Goal: Task Accomplishment & Management: Complete application form

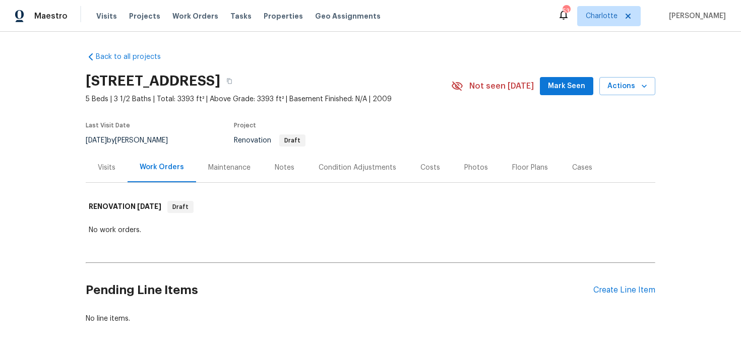
scroll to position [31, 0]
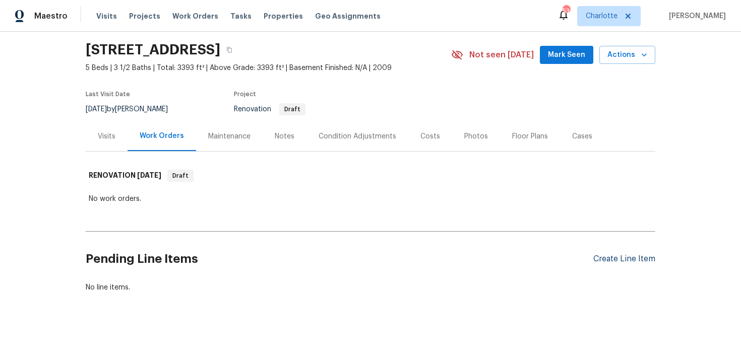
click at [628, 260] on div "Create Line Item" at bounding box center [624, 259] width 62 height 10
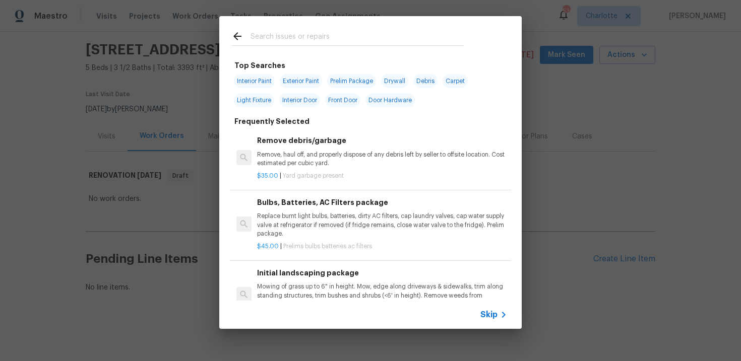
click at [491, 311] on span "Skip" at bounding box center [488, 315] width 17 height 10
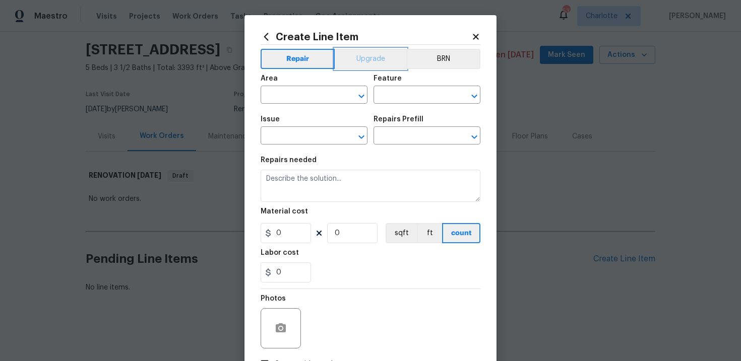
click at [365, 53] on button "Upgrade" at bounding box center [371, 59] width 72 height 20
click at [321, 94] on input "text" at bounding box center [299, 96] width 79 height 16
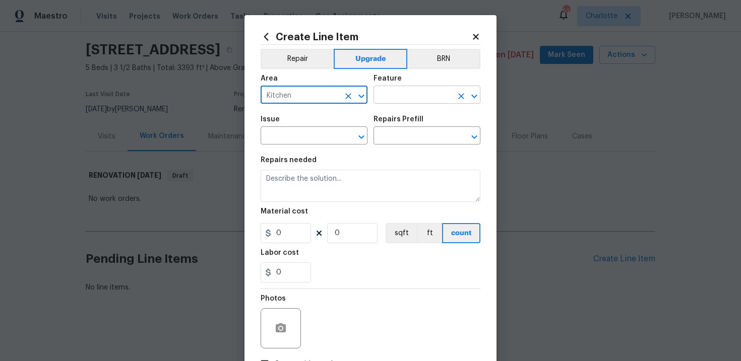
type input "Kitchen"
click at [397, 94] on input "text" at bounding box center [412, 96] width 79 height 16
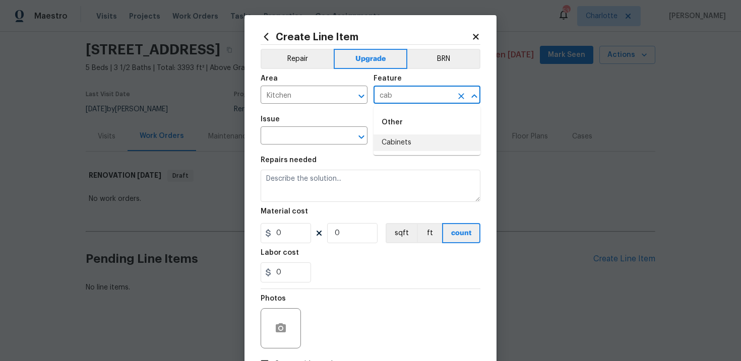
click at [400, 143] on li "Cabinets" at bounding box center [426, 143] width 107 height 17
type input "Cabinets"
click at [306, 128] on div "Issue" at bounding box center [313, 122] width 107 height 13
click at [295, 133] on input "text" at bounding box center [299, 137] width 79 height 16
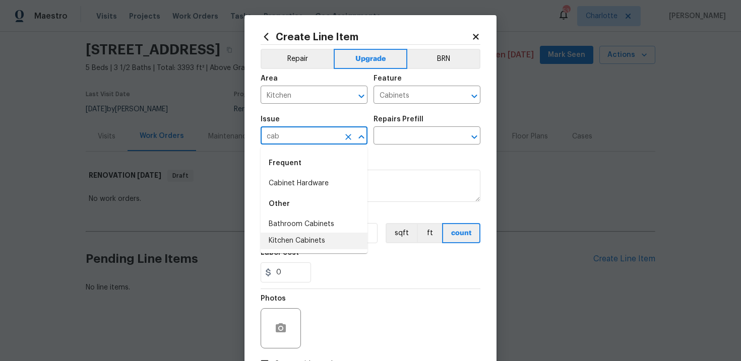
click at [295, 235] on li "Kitchen Cabinets" at bounding box center [313, 241] width 107 height 17
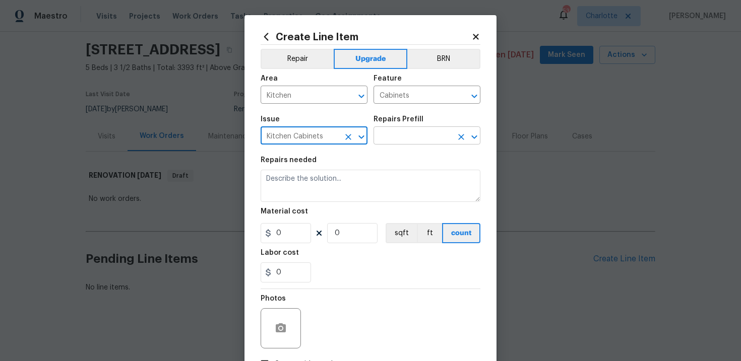
type input "Kitchen Cabinets"
click at [403, 143] on input "text" at bounding box center [412, 137] width 79 height 16
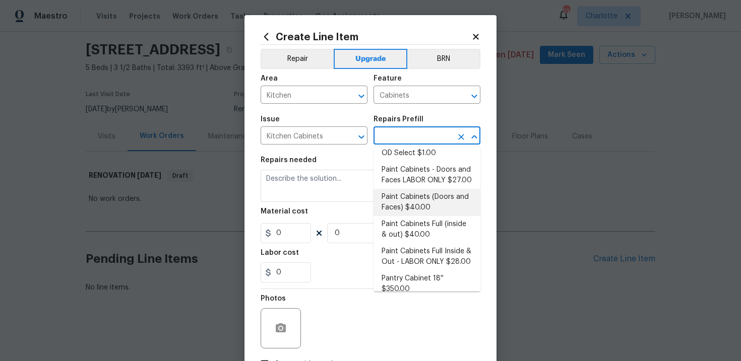
scroll to position [149, 0]
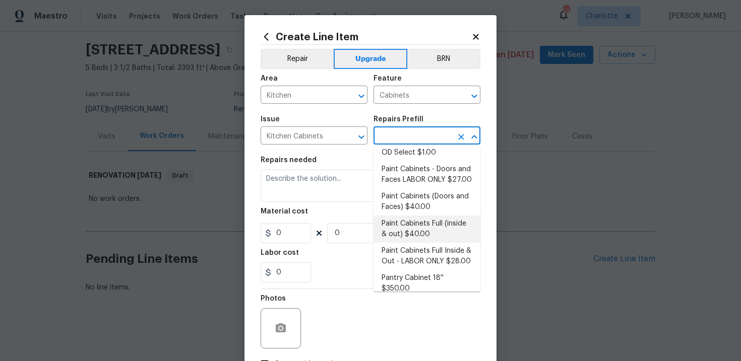
click at [413, 218] on li "Paint Cabinets Full (inside & out) $40.00" at bounding box center [426, 229] width 107 height 27
type input "Paint Cabinets Full (inside & out) $40.00"
type textarea "Prep, sand, mask and apply 2 coats of paint to the kitchen cabinet doors, inter…"
type input "40"
type input "1"
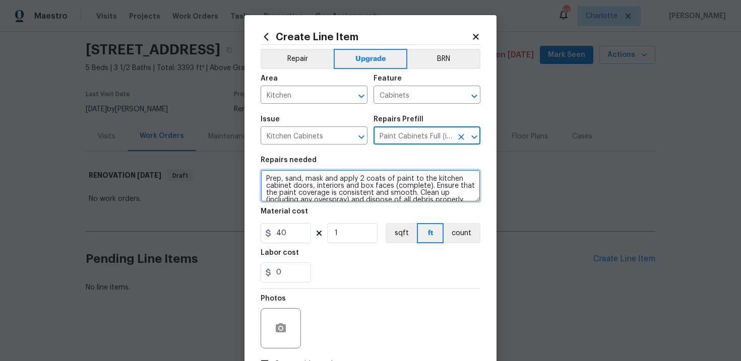
click at [264, 178] on textarea "Prep, sand, mask and apply 2 coats of paint to the kitchen cabinet doors, inter…" at bounding box center [370, 186] width 220 height 32
type textarea "#sala - Prep, sand, mask and apply 2 coats of paint to the kitchen cabinet door…"
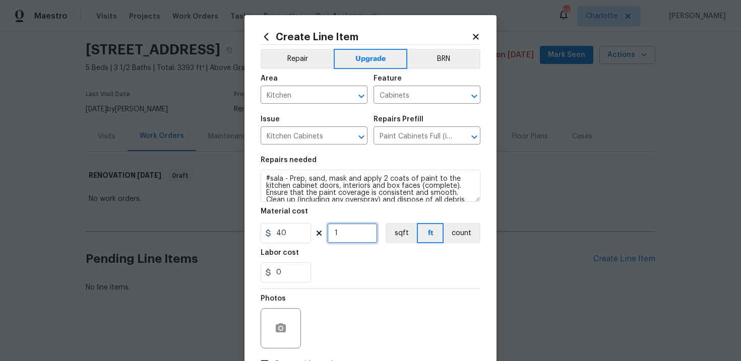
click at [351, 234] on input "1" at bounding box center [352, 233] width 50 height 20
type input "60"
click at [358, 257] on div "Labor cost" at bounding box center [370, 255] width 220 height 13
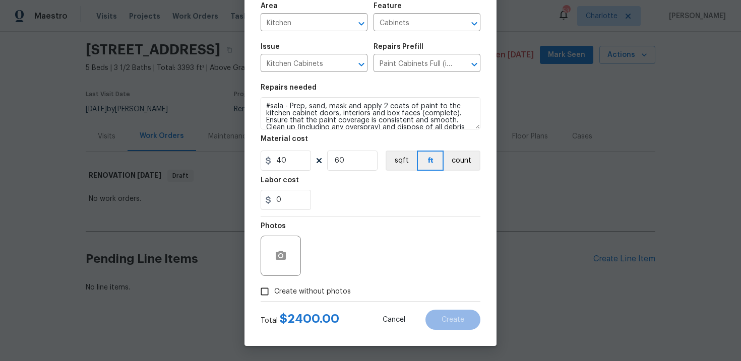
click at [303, 295] on span "Create without photos" at bounding box center [312, 292] width 77 height 11
click at [274, 295] on input "Create without photos" at bounding box center [264, 291] width 19 height 19
checkbox input "true"
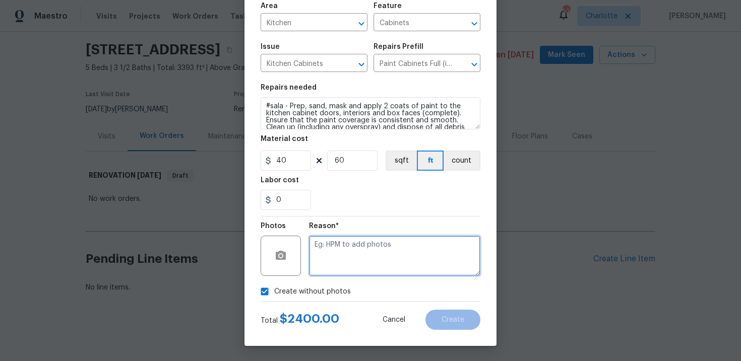
click at [343, 258] on textarea at bounding box center [394, 256] width 171 height 40
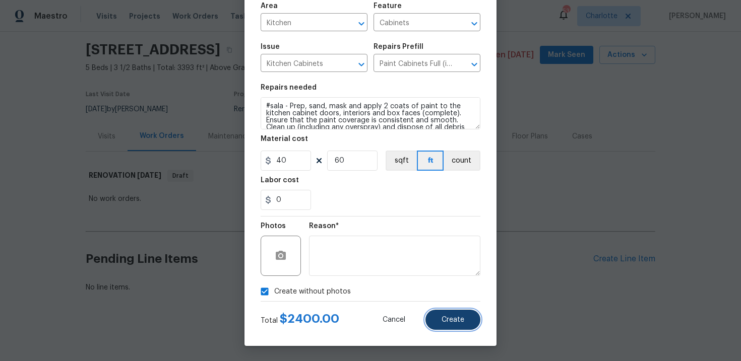
click at [473, 322] on button "Create" at bounding box center [452, 320] width 55 height 20
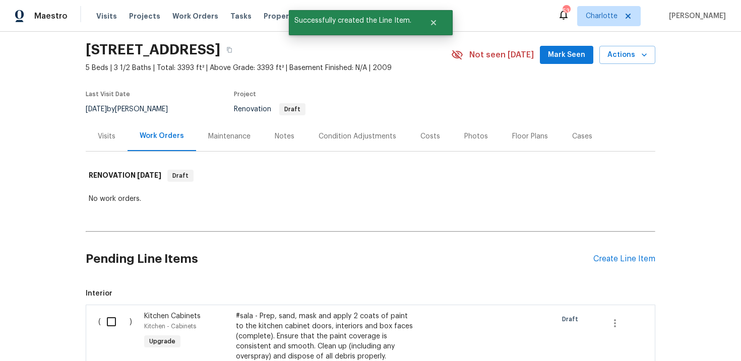
scroll to position [186, 0]
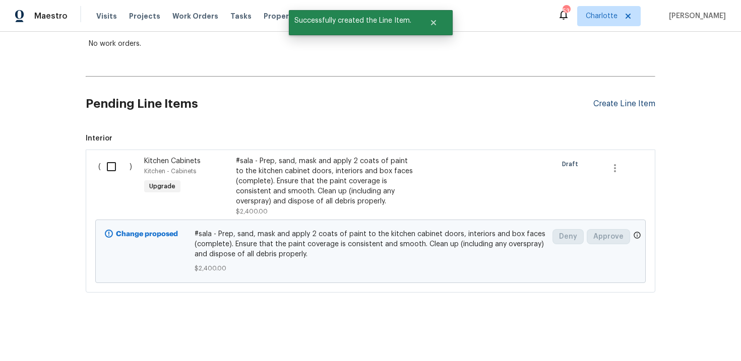
click at [607, 102] on div "Create Line Item" at bounding box center [624, 104] width 62 height 10
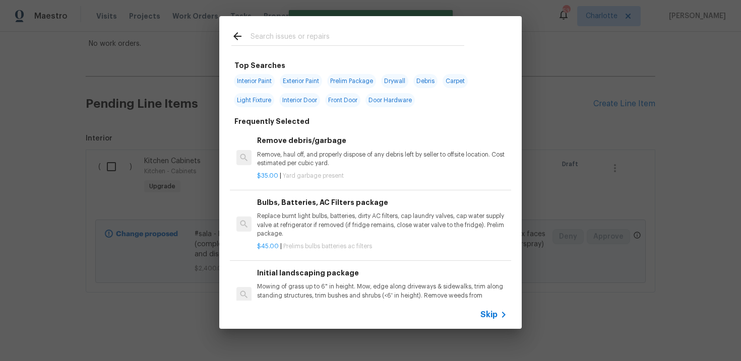
click at [490, 310] on span "Skip" at bounding box center [488, 315] width 17 height 10
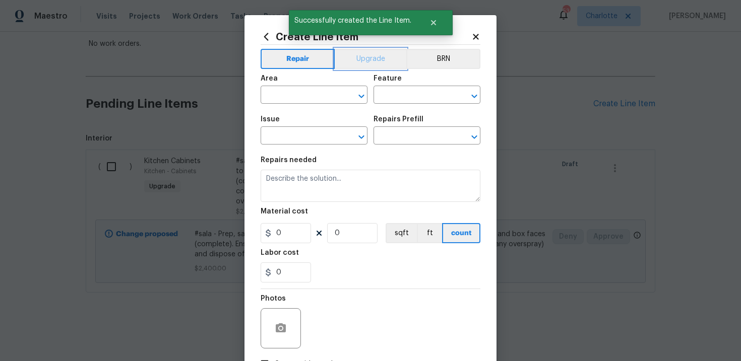
click at [372, 63] on button "Upgrade" at bounding box center [371, 59] width 72 height 20
click at [323, 97] on input "text" at bounding box center [299, 96] width 79 height 16
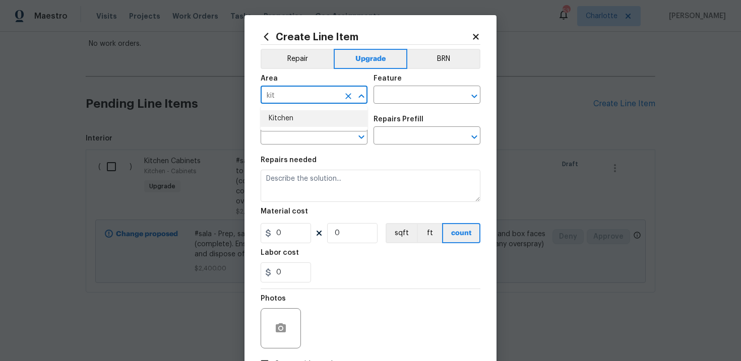
click at [323, 119] on li "Kitchen" at bounding box center [313, 118] width 107 height 17
type input "Kitchen"
click at [389, 101] on input "text" at bounding box center [412, 96] width 79 height 16
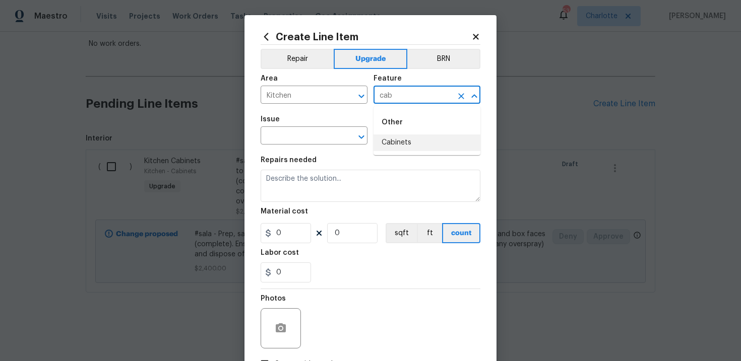
click at [400, 146] on li "Cabinets" at bounding box center [426, 143] width 107 height 17
type input "Cabinets"
click at [310, 143] on input "text" at bounding box center [299, 137] width 79 height 16
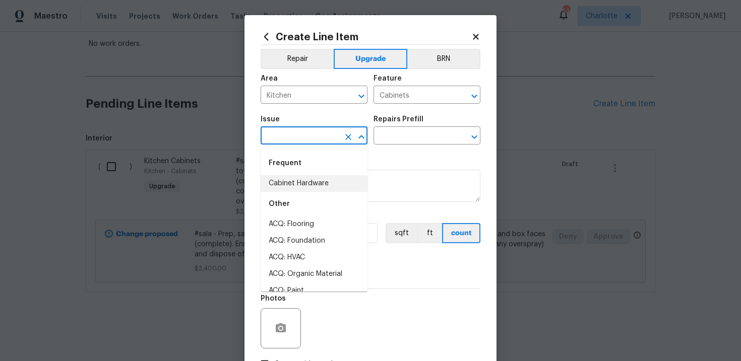
click at [310, 177] on li "Cabinet Hardware" at bounding box center [313, 183] width 107 height 17
type input "Cabinet Hardware"
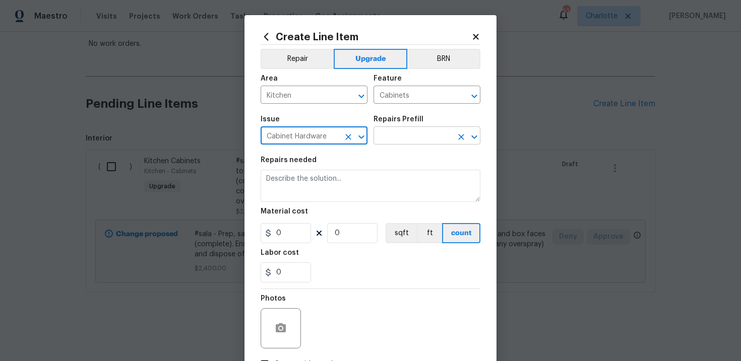
click at [425, 141] on input "text" at bounding box center [412, 137] width 79 height 16
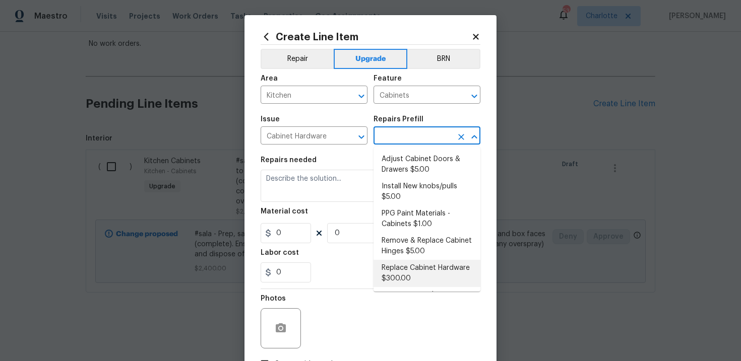
click at [411, 275] on li "Replace Cabinet Hardware $300.00" at bounding box center [426, 273] width 107 height 27
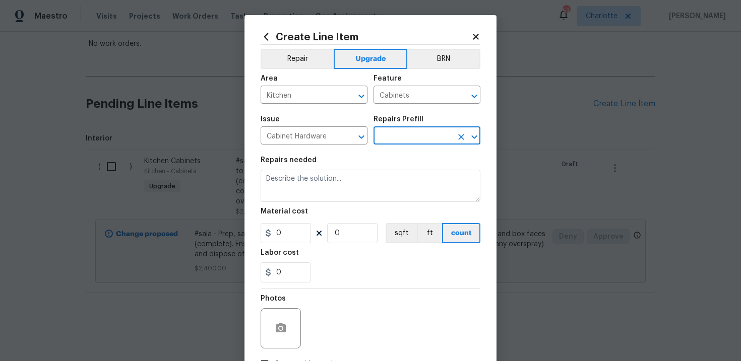
type input "Replace Cabinet Hardware $300.00"
type textarea "Replace cabinet hardware with new hinges and pulls. HPM to provide specs"
type input "300"
type input "1"
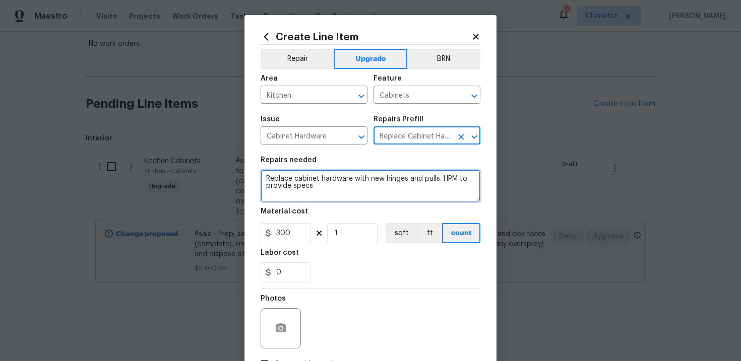
click at [263, 176] on textarea "Replace cabinet hardware with new hinges and pulls. HPM to provide specs" at bounding box center [370, 186] width 220 height 32
type textarea "#sala - Replace cabinet hardware with new hinges and pulls. HPM to provide specs"
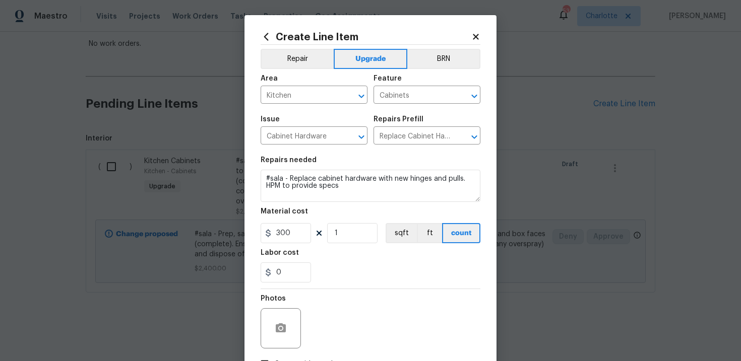
click at [378, 267] on div "0" at bounding box center [370, 272] width 220 height 20
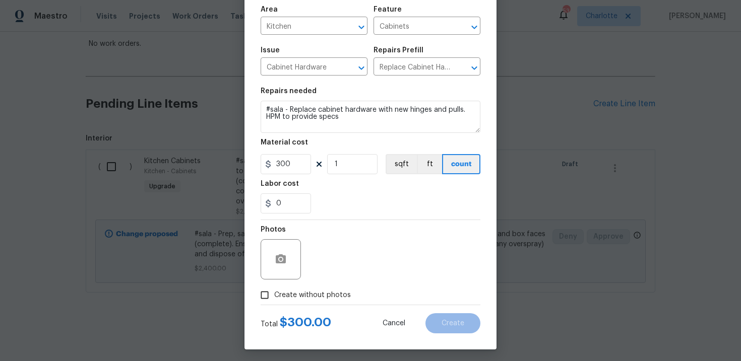
scroll to position [73, 0]
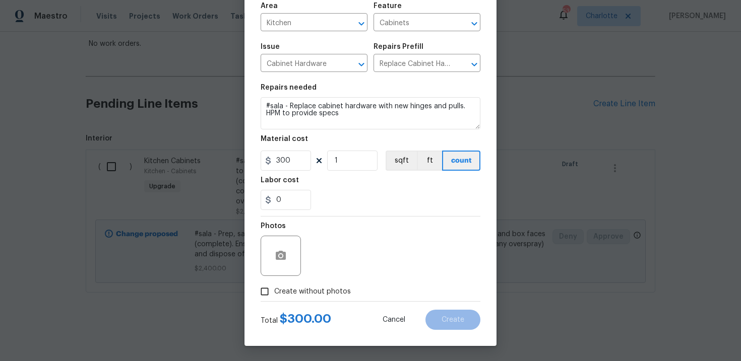
click at [311, 288] on span "Create without photos" at bounding box center [312, 292] width 77 height 11
click at [274, 288] on input "Create without photos" at bounding box center [264, 291] width 19 height 19
checkbox input "true"
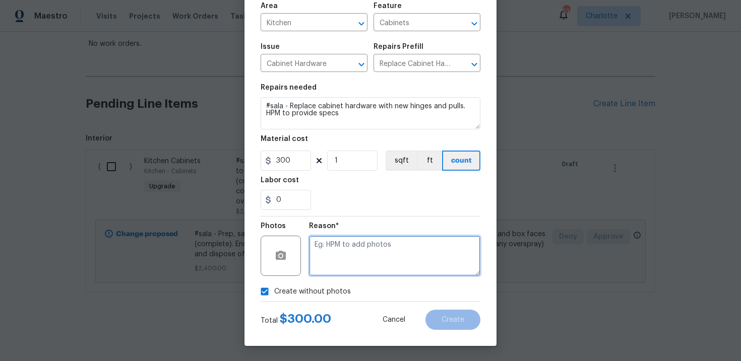
click at [343, 264] on textarea at bounding box center [394, 256] width 171 height 40
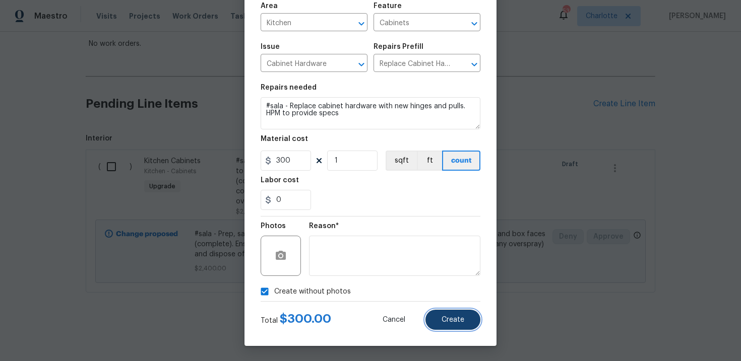
click at [471, 317] on button "Create" at bounding box center [452, 320] width 55 height 20
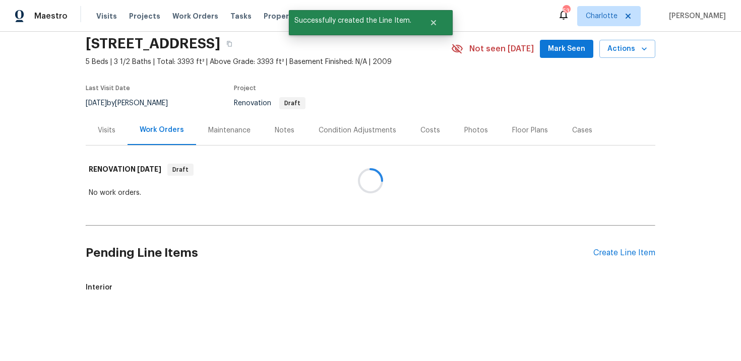
scroll to position [186, 0]
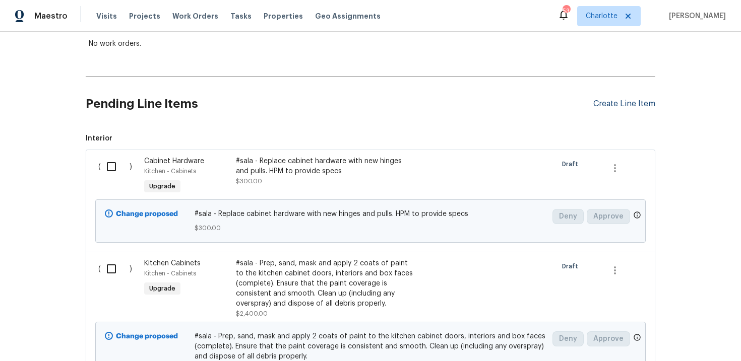
click at [617, 103] on div "Create Line Item" at bounding box center [624, 104] width 62 height 10
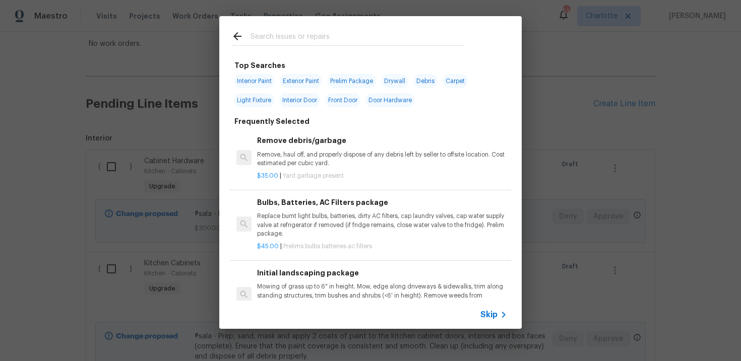
click at [498, 313] on icon at bounding box center [503, 315] width 12 height 12
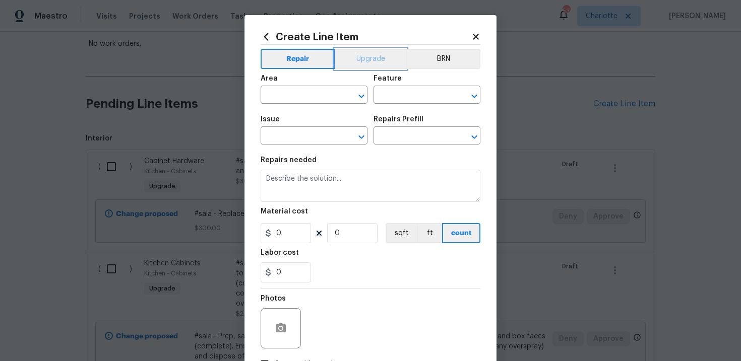
click at [373, 55] on button "Upgrade" at bounding box center [371, 59] width 72 height 20
click at [323, 97] on input "text" at bounding box center [299, 96] width 79 height 16
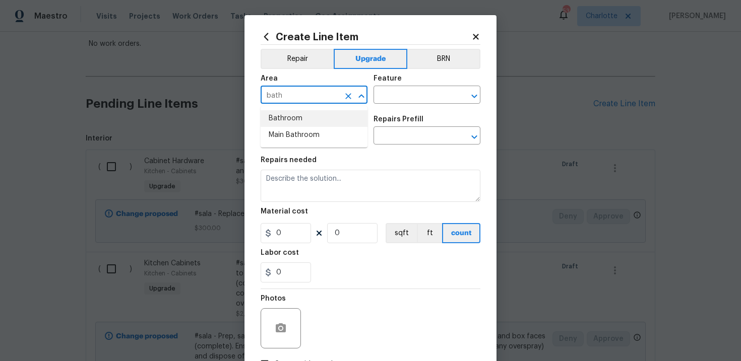
click at [322, 120] on li "Bathroom" at bounding box center [313, 118] width 107 height 17
type input "Bathroom"
click at [403, 99] on input "text" at bounding box center [412, 96] width 79 height 16
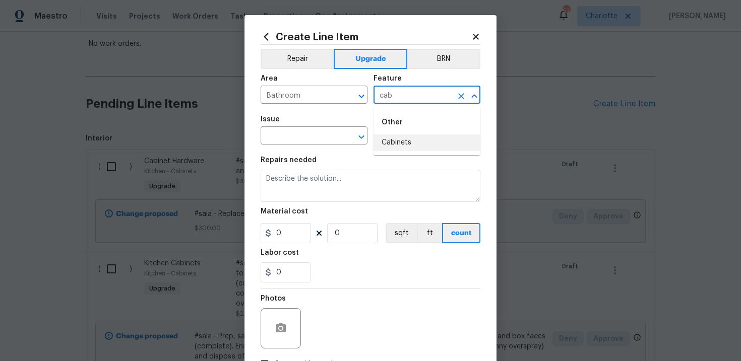
click at [402, 138] on li "Cabinets" at bounding box center [426, 143] width 107 height 17
type input "Cabinets"
click at [308, 143] on input "text" at bounding box center [299, 137] width 79 height 16
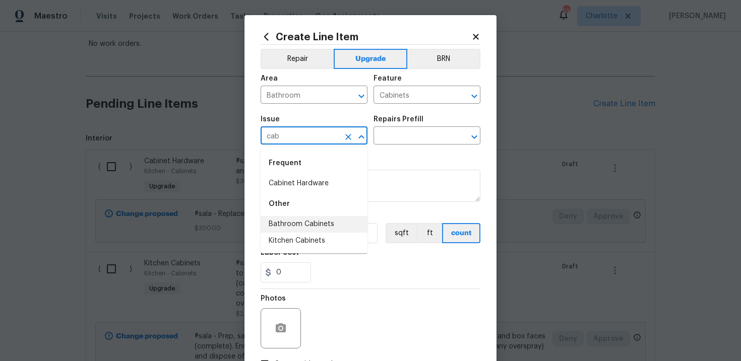
click at [313, 219] on li "Bathroom Cabinets" at bounding box center [313, 224] width 107 height 17
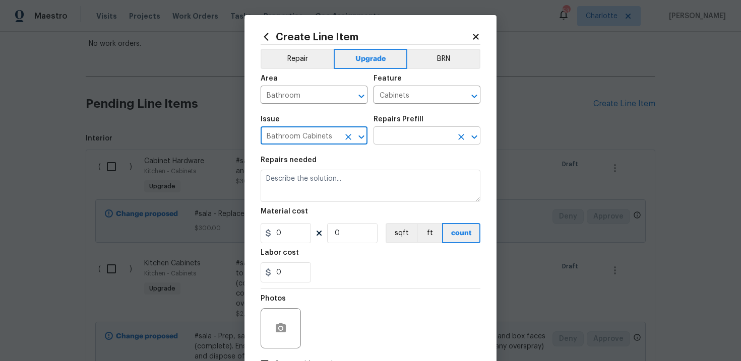
type input "Bathroom Cabinets"
click at [413, 136] on input "text" at bounding box center [412, 137] width 79 height 16
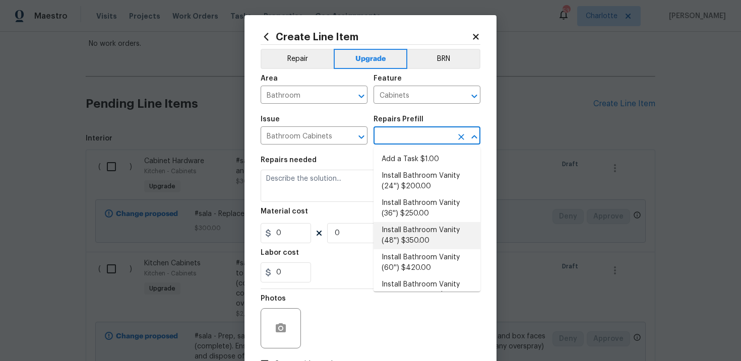
scroll to position [190, 0]
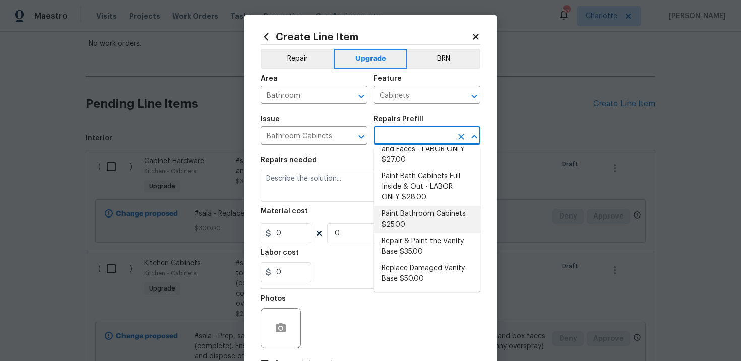
click at [423, 222] on li "Paint Bathroom Cabinets $25.00" at bounding box center [426, 219] width 107 height 27
type input "Paint Bathroom Cabinets $25.00"
type textarea "Prep, sand, mask and apply 2 coats of paint to the bathroom cabinet doors, inte…"
type input "25"
type input "1"
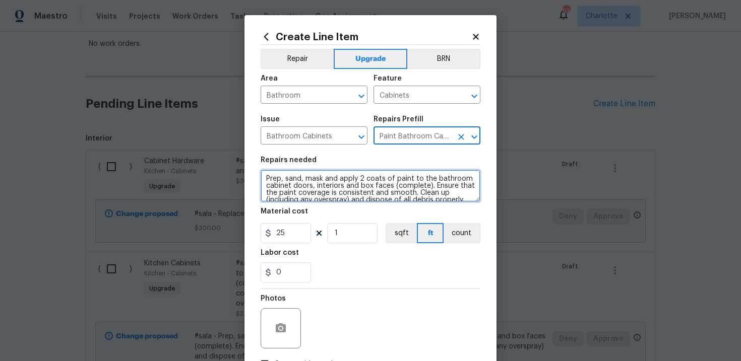
click at [262, 176] on textarea "Prep, sand, mask and apply 2 coats of paint to the bathroom cabinet doors, inte…" at bounding box center [370, 186] width 220 height 32
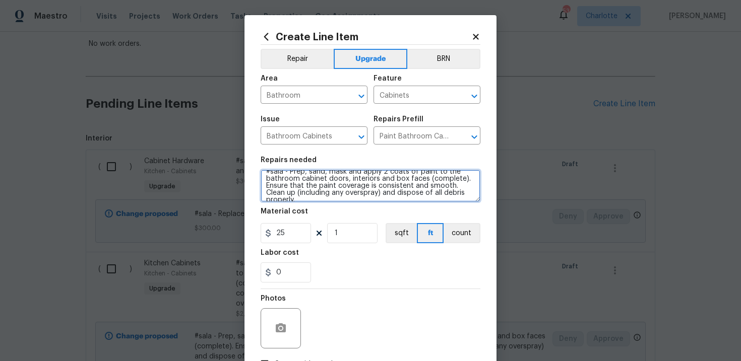
click at [452, 194] on textarea "#sala - Prep, sand, mask and apply 2 coats of paint to the bathroom cabinet doo…" at bounding box center [370, 186] width 220 height 32
type textarea "#sala - Prep, sand, mask and apply 2 coats of paint to the bathroom cabinet doo…"
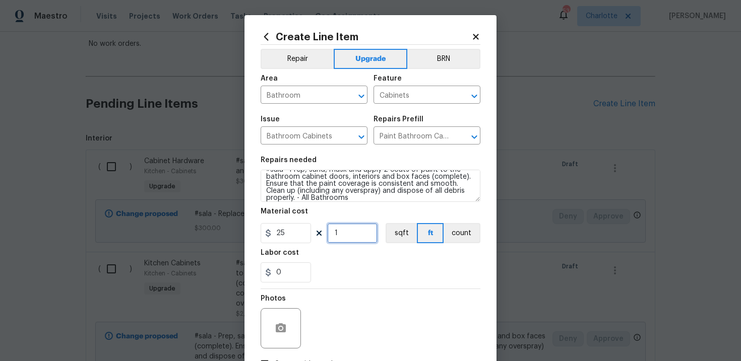
click at [353, 239] on input "1" at bounding box center [352, 233] width 50 height 20
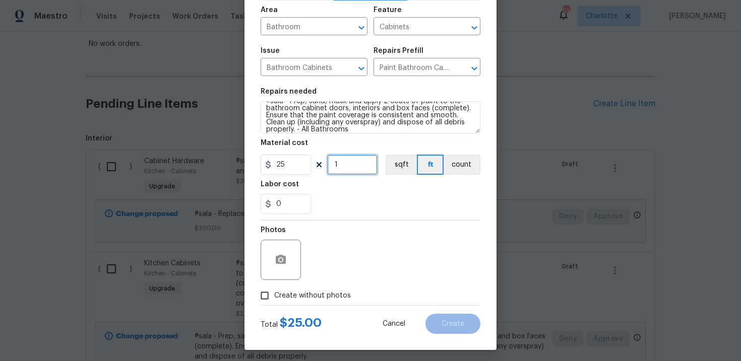
scroll to position [73, 0]
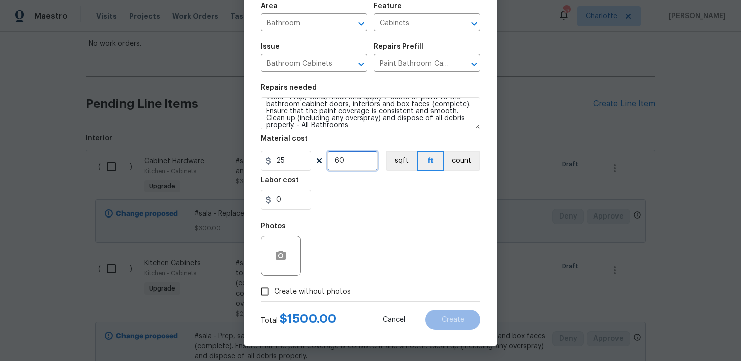
type input "60"
click at [297, 289] on span "Create without photos" at bounding box center [312, 292] width 77 height 11
click at [274, 289] on input "Create without photos" at bounding box center [264, 291] width 19 height 19
checkbox input "true"
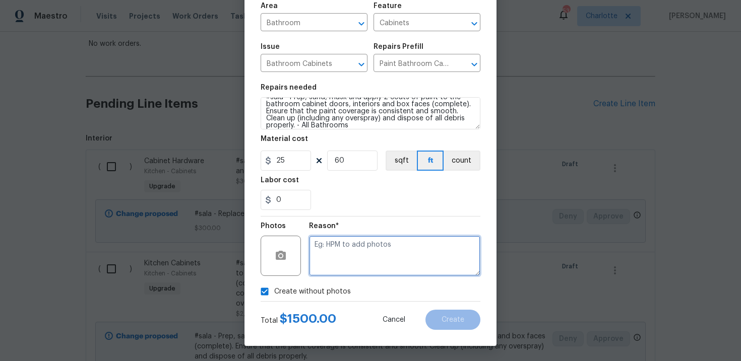
click at [355, 264] on textarea at bounding box center [394, 256] width 171 height 40
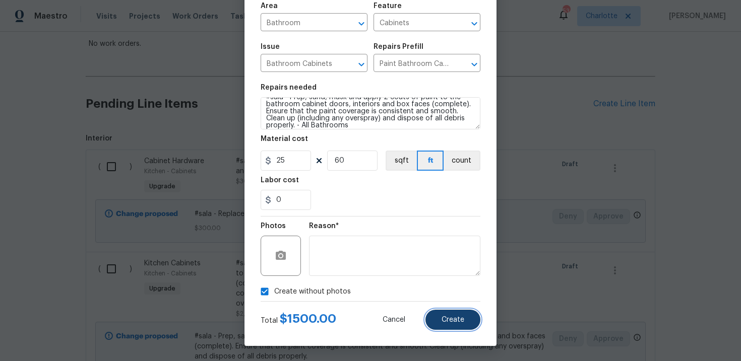
click at [452, 318] on span "Create" at bounding box center [452, 320] width 23 height 8
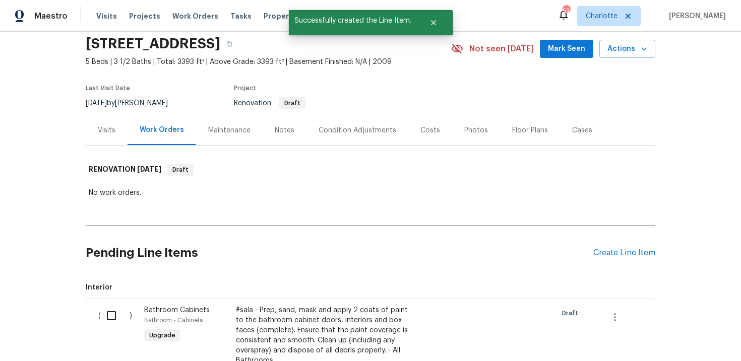
scroll to position [186, 0]
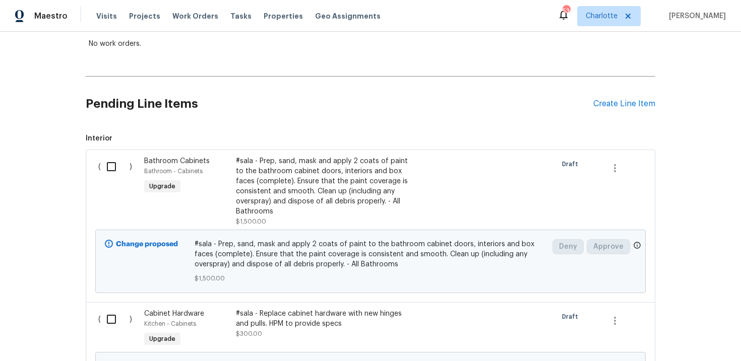
click at [353, 206] on div "#sala - Prep, sand, mask and apply 2 coats of paint to the bathroom cabinet doo…" at bounding box center [324, 186] width 177 height 60
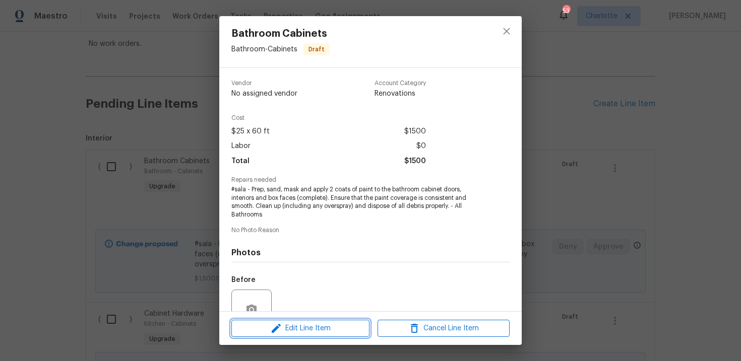
click at [318, 330] on span "Edit Line Item" at bounding box center [300, 328] width 132 height 13
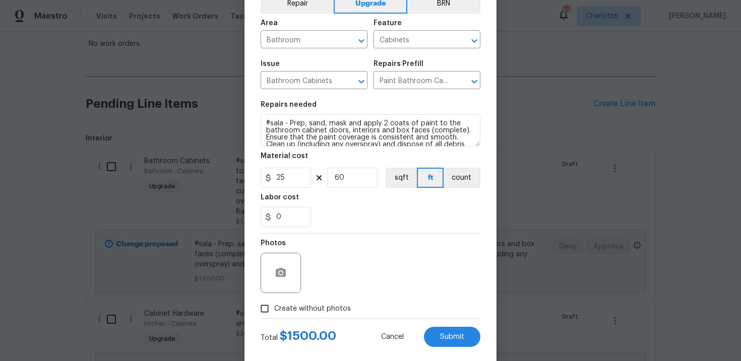
scroll to position [73, 0]
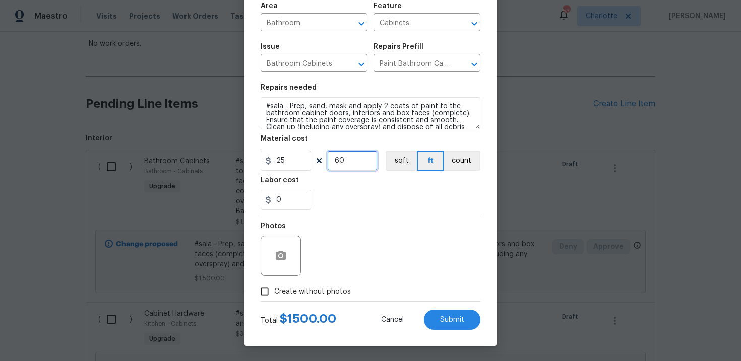
click at [352, 169] on input "60" at bounding box center [352, 161] width 50 height 20
type input "64"
click at [441, 313] on button "Submit" at bounding box center [452, 320] width 56 height 20
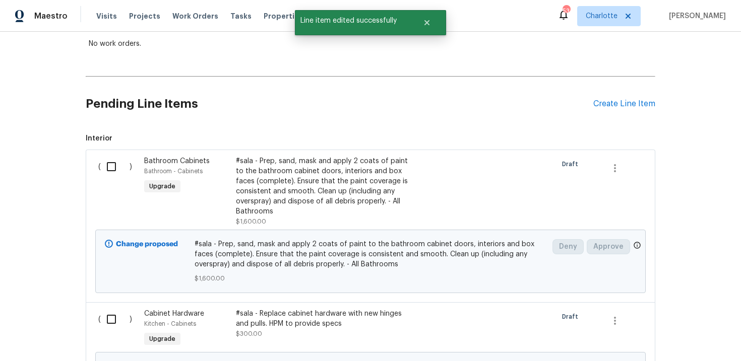
scroll to position [0, 0]
click at [630, 103] on div "Create Line Item" at bounding box center [624, 104] width 62 height 10
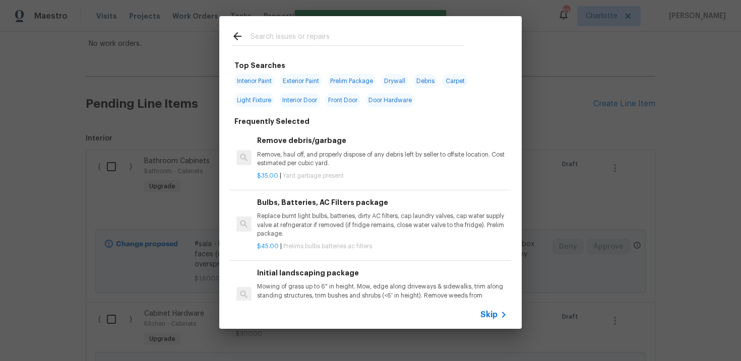
click at [490, 318] on span "Skip" at bounding box center [488, 315] width 17 height 10
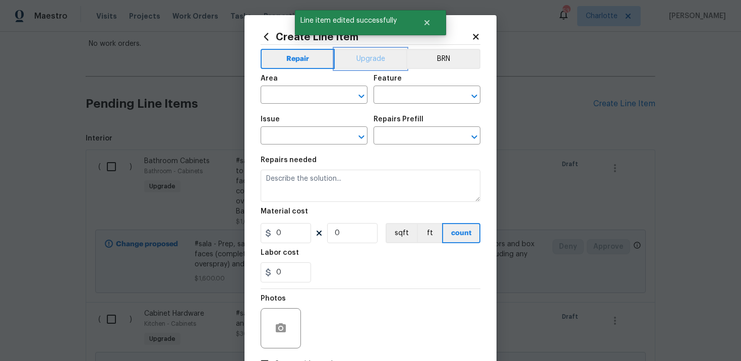
click at [368, 56] on button "Upgrade" at bounding box center [371, 59] width 72 height 20
click at [315, 101] on input "text" at bounding box center [299, 96] width 79 height 16
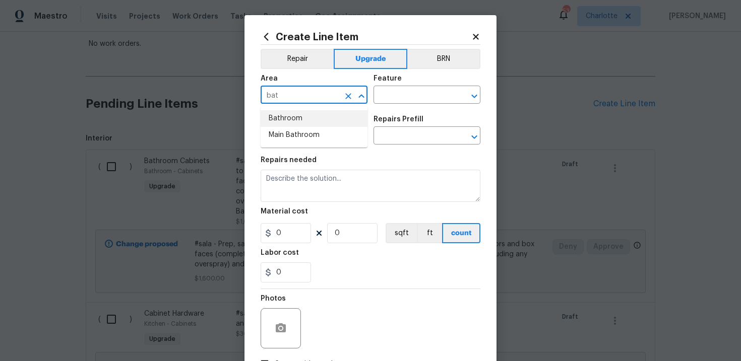
click at [314, 118] on li "Bathroom" at bounding box center [313, 118] width 107 height 17
type input "Bathroom"
click at [397, 100] on input "text" at bounding box center [412, 96] width 79 height 16
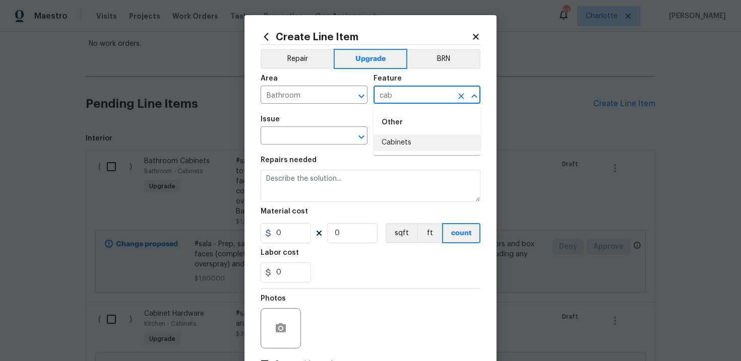
click at [398, 137] on li "Cabinets" at bounding box center [426, 143] width 107 height 17
type input "Cabinets"
click at [306, 139] on input "text" at bounding box center [299, 137] width 79 height 16
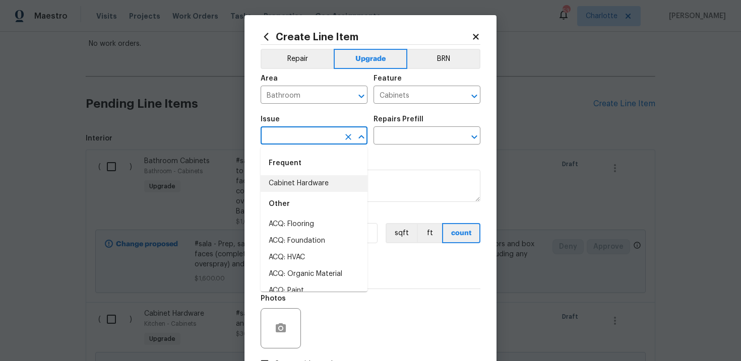
click at [308, 178] on li "Cabinet Hardware" at bounding box center [313, 183] width 107 height 17
type input "Cabinet Hardware"
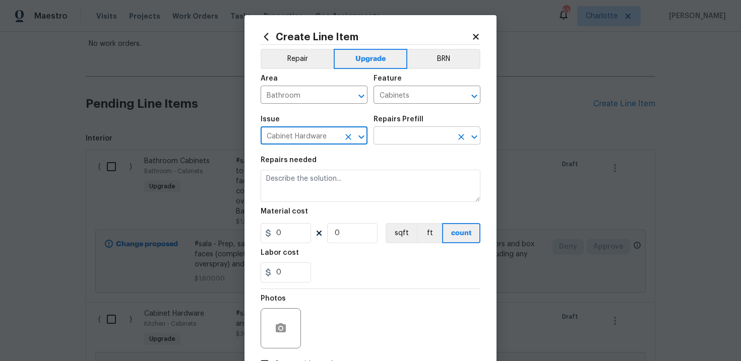
click at [404, 141] on input "text" at bounding box center [412, 137] width 79 height 16
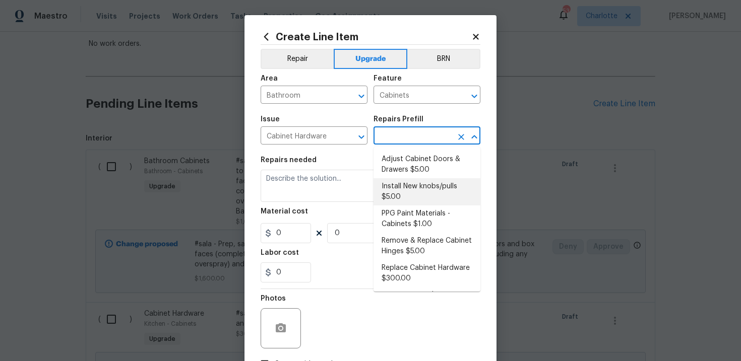
click at [410, 190] on li "Install New knobs/pulls $5.00" at bounding box center [426, 191] width 107 height 27
type input "Install New knobs/pulls $5.00"
type textarea "Remove the existing cabinet pulls/handles if present; prep and drill for new ca…"
type input "5"
type input "1"
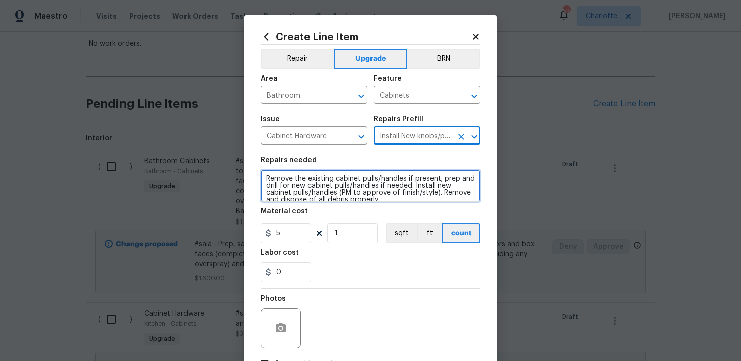
click at [264, 178] on textarea "Remove the existing cabinet pulls/handles if present; prep and drill for new ca…" at bounding box center [370, 186] width 220 height 32
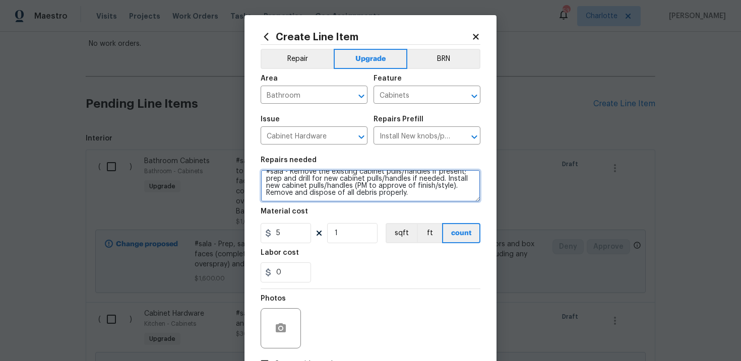
click at [421, 190] on textarea "#sala - Remove the existing cabinet pulls/handles if present; prep and drill fo…" at bounding box center [370, 186] width 220 height 32
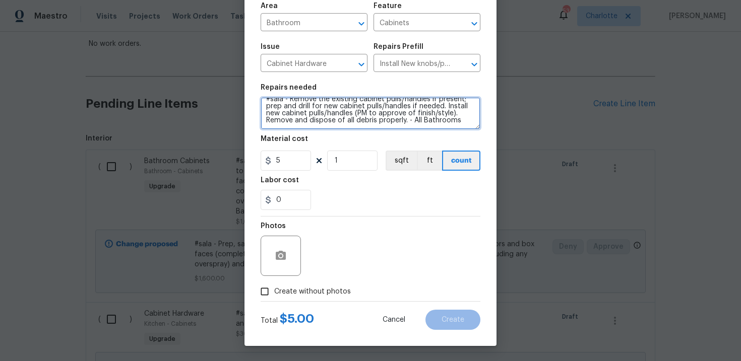
type textarea "#sala - Remove the existing cabinet pulls/handles if present; prep and drill fo…"
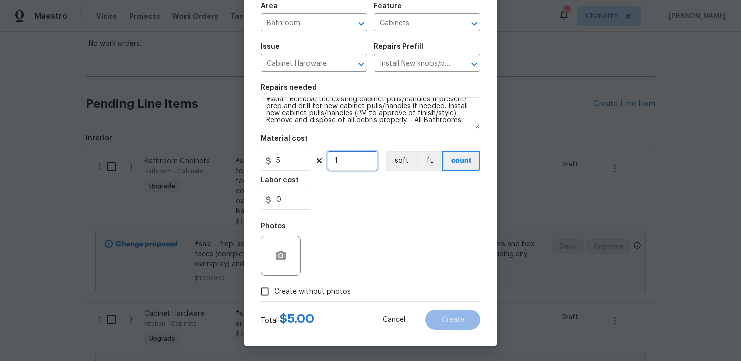
click at [348, 164] on input "1" at bounding box center [352, 161] width 50 height 20
type input "30"
click at [314, 289] on span "Create without photos" at bounding box center [312, 292] width 77 height 11
click at [274, 289] on input "Create without photos" at bounding box center [264, 291] width 19 height 19
checkbox input "true"
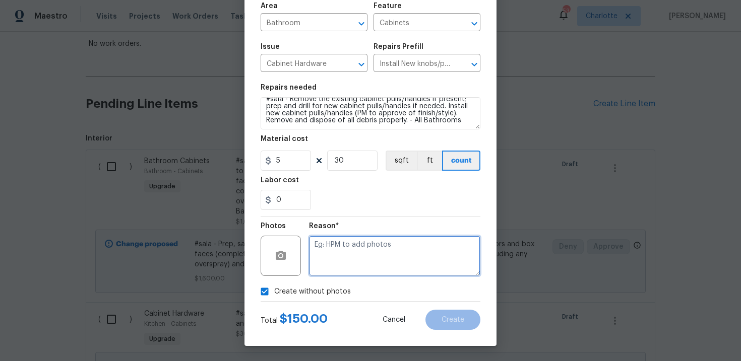
click at [355, 257] on textarea at bounding box center [394, 256] width 171 height 40
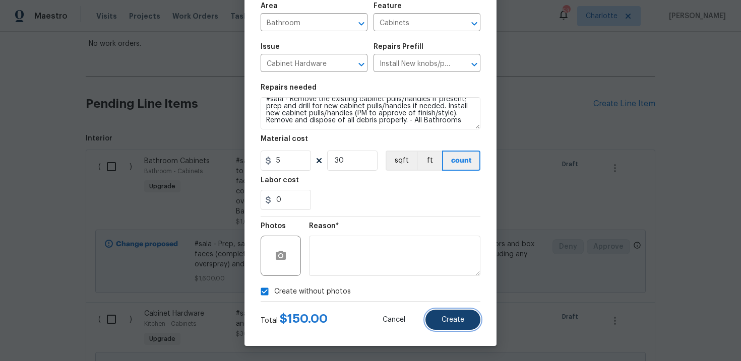
click at [459, 324] on button "Create" at bounding box center [452, 320] width 55 height 20
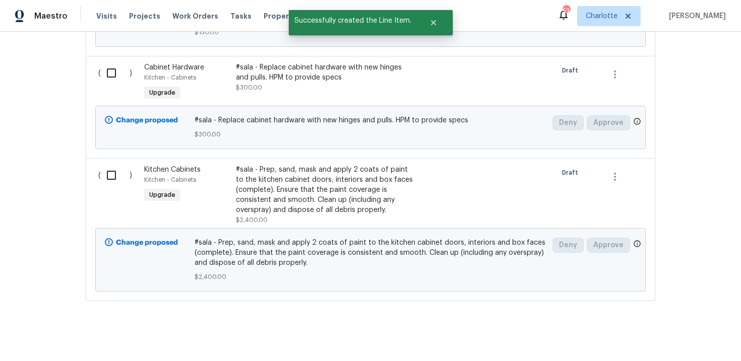
scroll to position [585, 0]
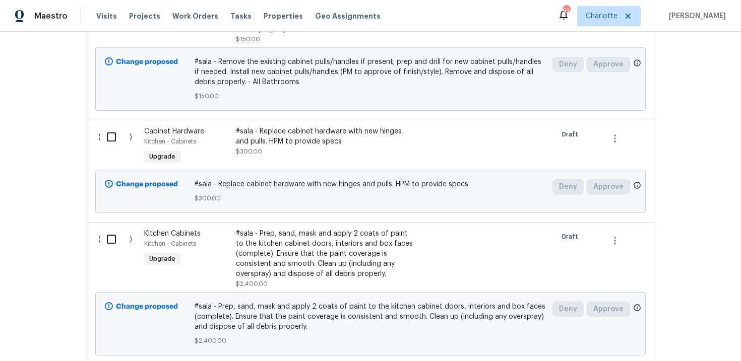
scroll to position [585, 0]
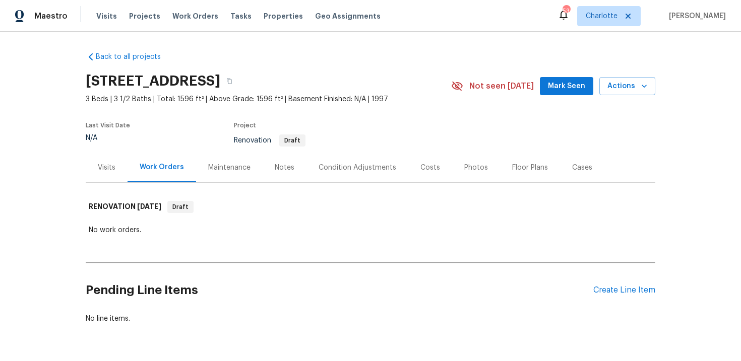
scroll to position [31, 0]
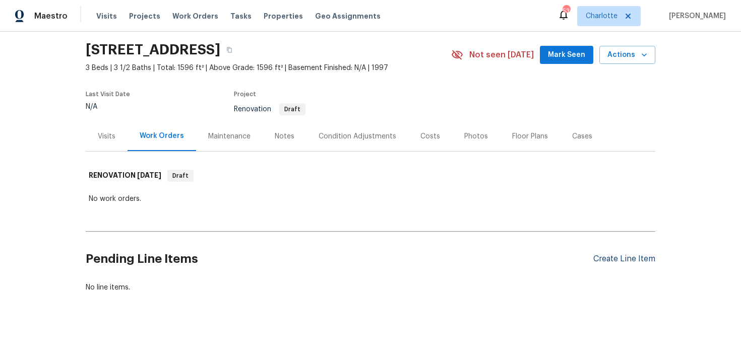
click at [619, 255] on div "Create Line Item" at bounding box center [624, 259] width 62 height 10
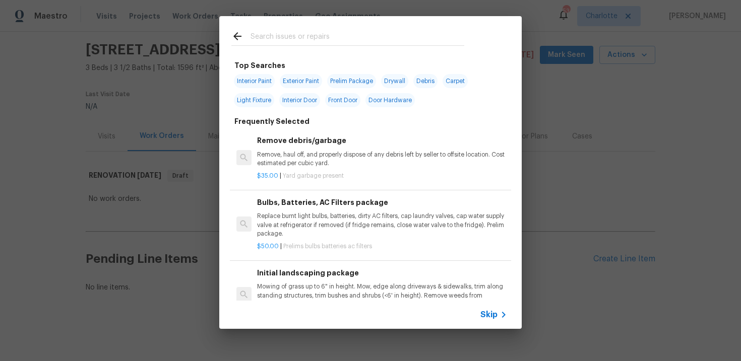
click at [496, 313] on span "Skip" at bounding box center [488, 315] width 17 height 10
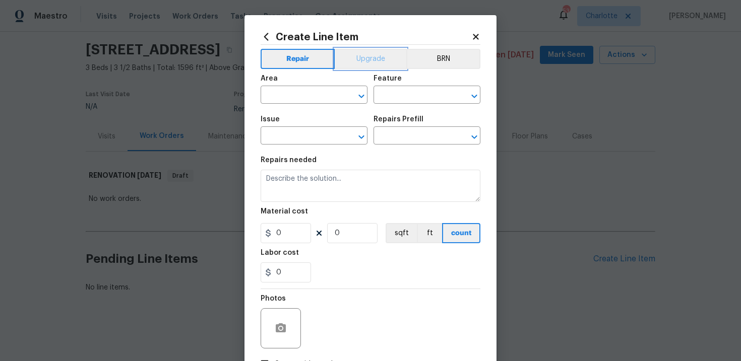
click at [371, 58] on button "Upgrade" at bounding box center [371, 59] width 72 height 20
click at [306, 93] on input "text" at bounding box center [299, 96] width 79 height 16
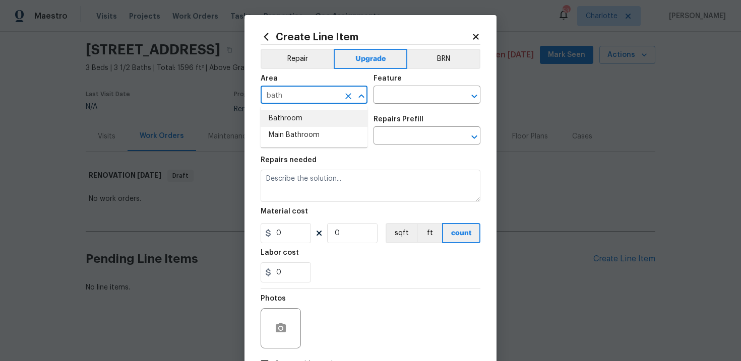
click at [302, 118] on li "Bathroom" at bounding box center [313, 118] width 107 height 17
type input "Bathroom"
click at [406, 96] on input "text" at bounding box center [412, 96] width 79 height 16
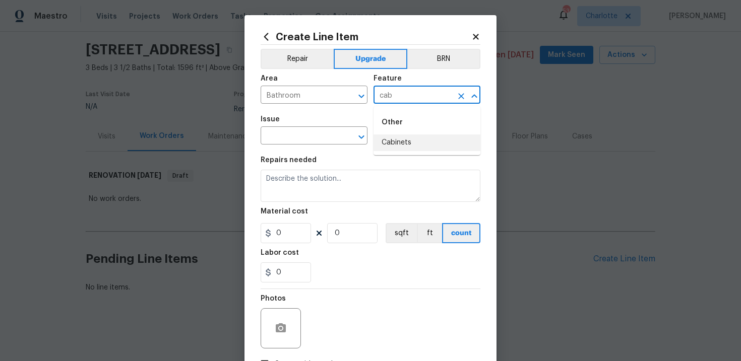
click at [396, 140] on li "Cabinets" at bounding box center [426, 143] width 107 height 17
type input "Cabinets"
click at [304, 129] on input "text" at bounding box center [299, 137] width 79 height 16
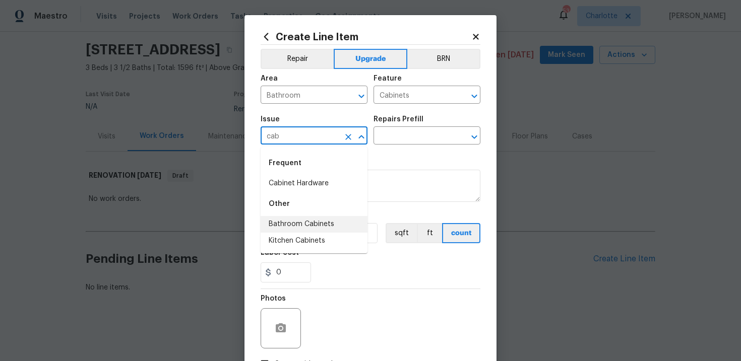
click at [311, 218] on li "Bathroom Cabinets" at bounding box center [313, 224] width 107 height 17
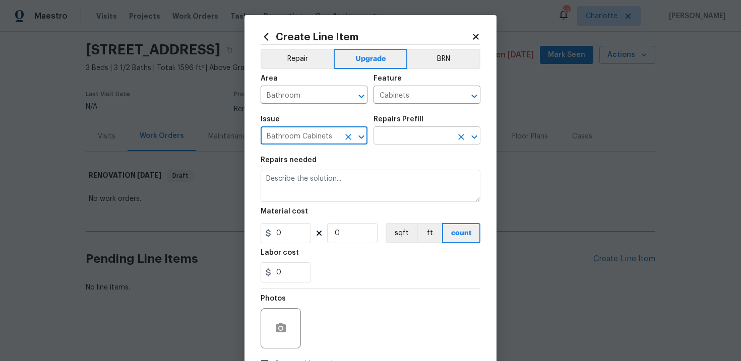
type input "Bathroom Cabinets"
click at [394, 143] on input "text" at bounding box center [412, 137] width 79 height 16
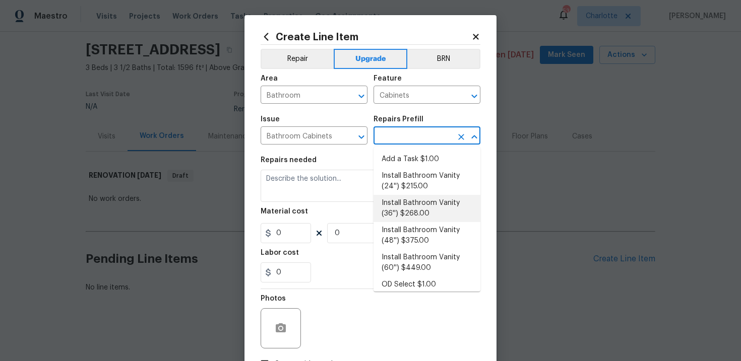
scroll to position [136, 0]
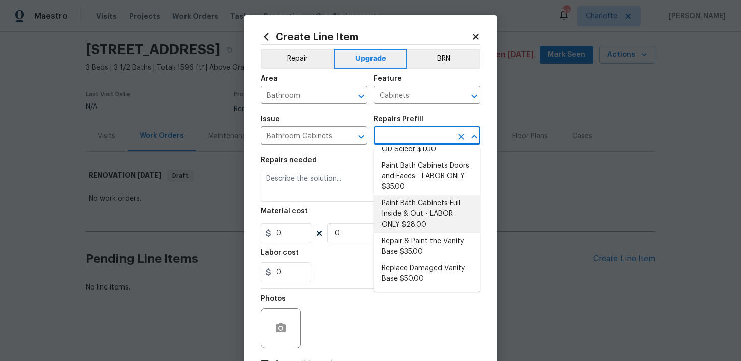
click at [412, 218] on li "Paint Bath Cabinets Full Inside & Out - LABOR ONLY $28.00" at bounding box center [426, 214] width 107 height 38
type input "Paint Bath Cabinets Full Inside & Out - LABOR ONLY $28.00"
type textarea "Prep, sand, mask and apply 2 coats of paint to the bathroom cabinet doors, inte…"
type input "28"
type input "1"
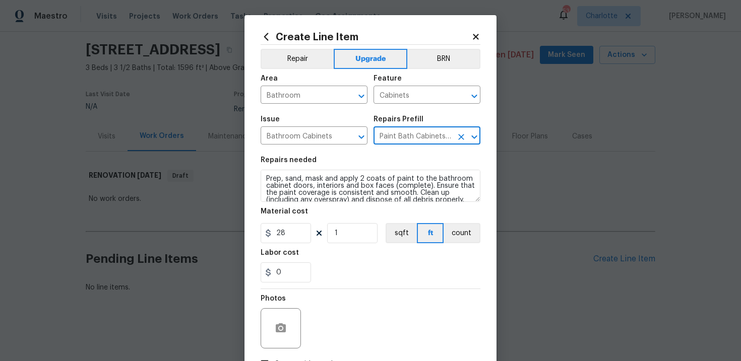
click at [259, 178] on div "Create Line Item Repair Upgrade BRN Area Bathroom ​ Feature Cabinets ​ Issue Ba…" at bounding box center [370, 217] width 252 height 404
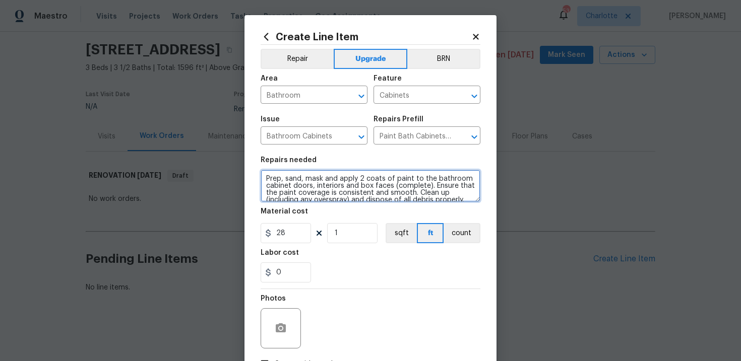
click at [262, 178] on textarea "Prep, sand, mask and apply 2 coats of paint to the bathroom cabinet doors, inte…" at bounding box center [370, 186] width 220 height 32
type textarea "#sala - Prep, sand, mask and apply 2 coats of paint to the bathroom cabinet doo…"
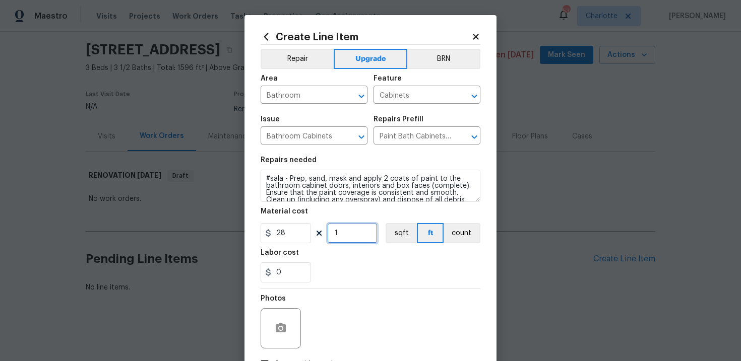
click at [348, 225] on input "1" at bounding box center [352, 233] width 50 height 20
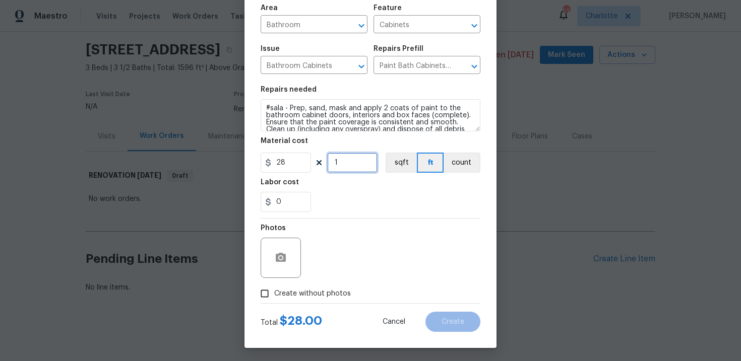
scroll to position [73, 0]
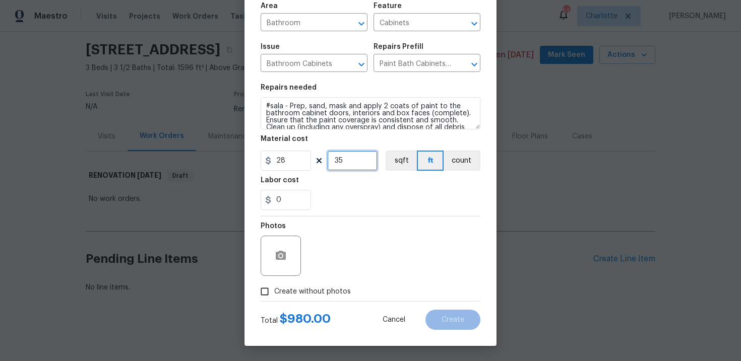
type input "35"
click at [331, 292] on span "Create without photos" at bounding box center [312, 292] width 77 height 11
click at [274, 292] on input "Create without photos" at bounding box center [264, 291] width 19 height 19
checkbox input "true"
click at [348, 276] on div "Reason*" at bounding box center [394, 249] width 171 height 65
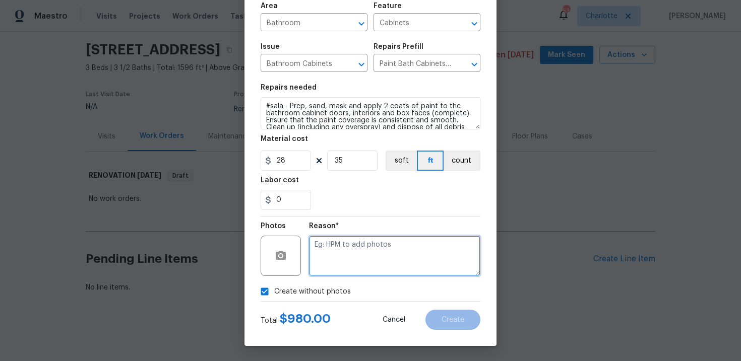
click at [357, 254] on textarea at bounding box center [394, 256] width 171 height 40
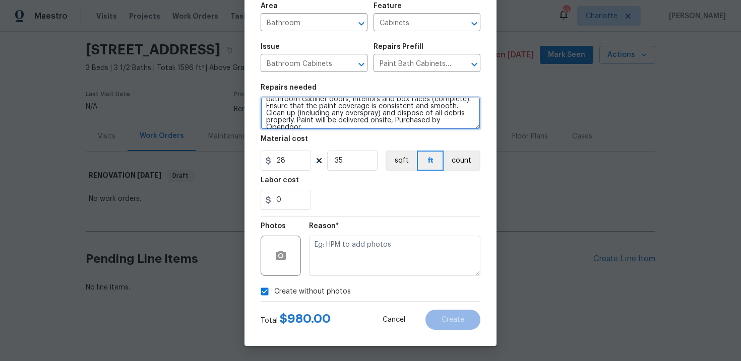
click at [449, 122] on textarea "#sala - Prep, sand, mask and apply 2 coats of paint to the bathroom cabinet doo…" at bounding box center [370, 113] width 220 height 32
paste textarea "All bathrooms"
type textarea "#sala - Prep, sand, mask and apply 2 coats of paint to the bathroom cabinet doo…"
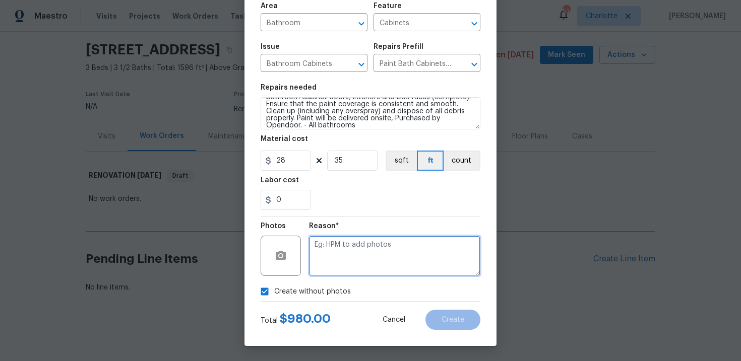
click at [355, 257] on textarea at bounding box center [394, 256] width 171 height 40
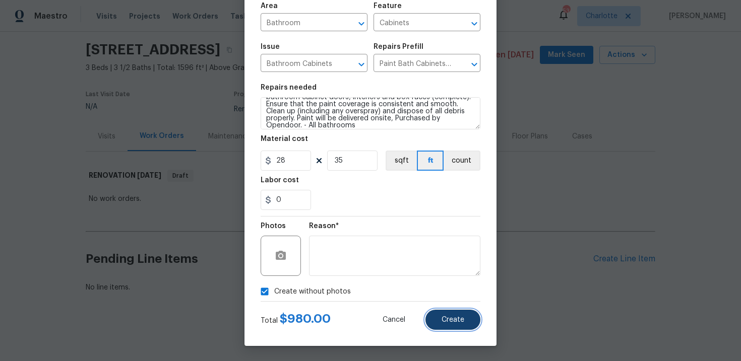
click at [447, 322] on span "Create" at bounding box center [452, 320] width 23 height 8
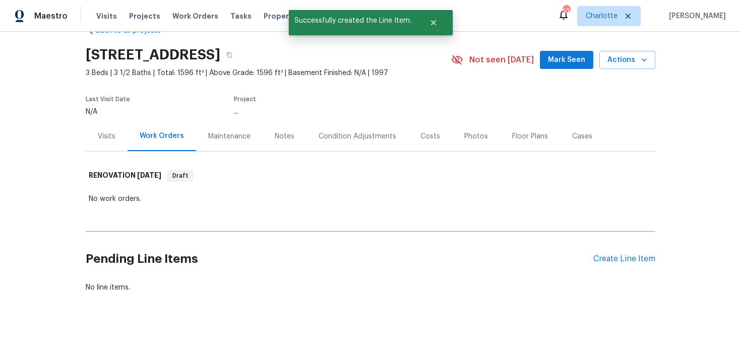
scroll to position [31, 0]
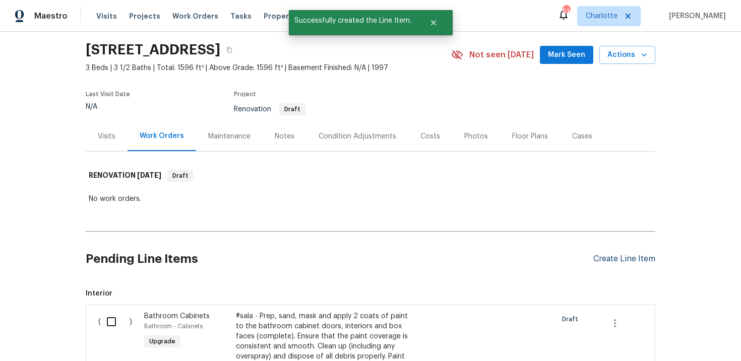
click at [611, 257] on div "Create Line Item" at bounding box center [624, 259] width 62 height 10
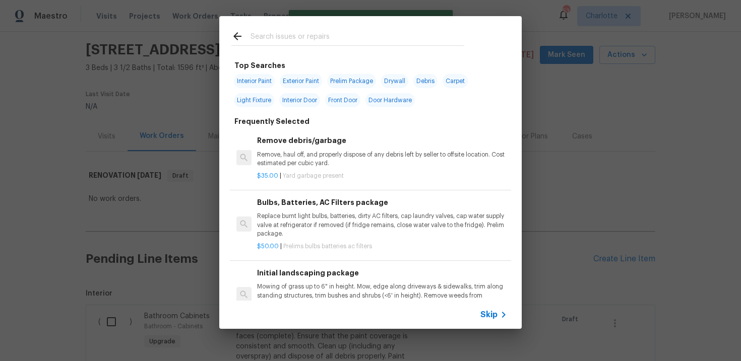
click at [491, 316] on span "Skip" at bounding box center [488, 315] width 17 height 10
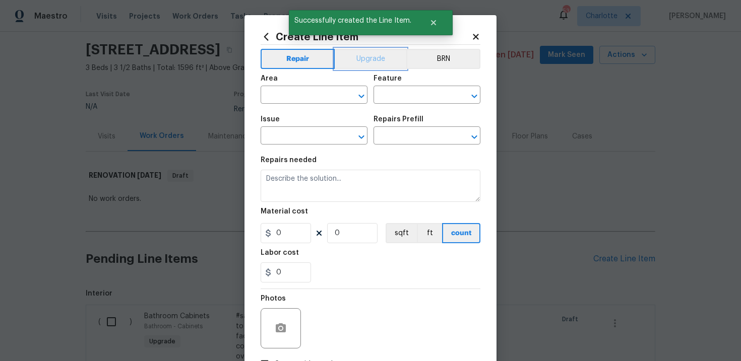
click at [365, 61] on button "Upgrade" at bounding box center [371, 59] width 72 height 20
click at [310, 97] on input "text" at bounding box center [299, 96] width 79 height 16
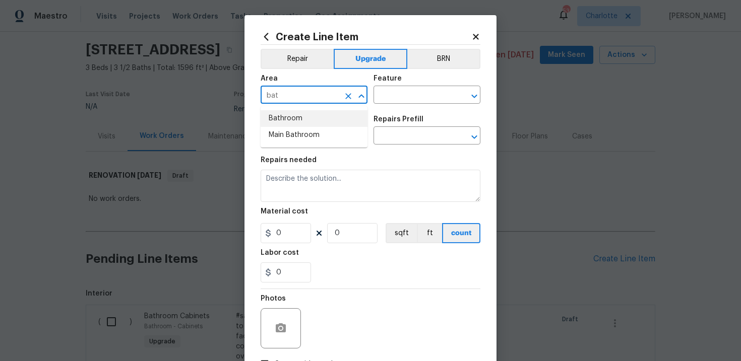
click at [306, 116] on li "Bathroom" at bounding box center [313, 118] width 107 height 17
type input "Bathroom"
click at [408, 98] on input "text" at bounding box center [412, 96] width 79 height 16
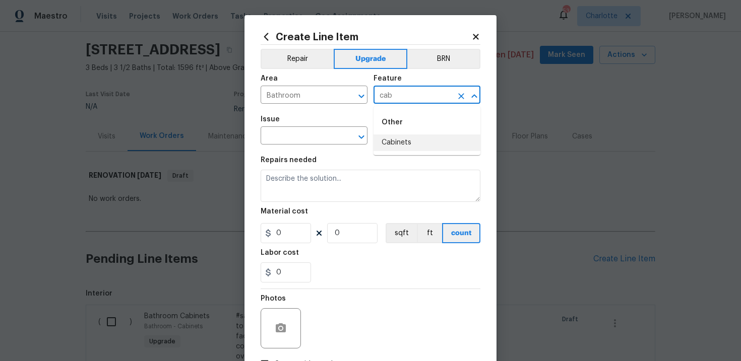
click at [407, 140] on li "Cabinets" at bounding box center [426, 143] width 107 height 17
type input "Cabinets"
click at [310, 136] on input "text" at bounding box center [299, 137] width 79 height 16
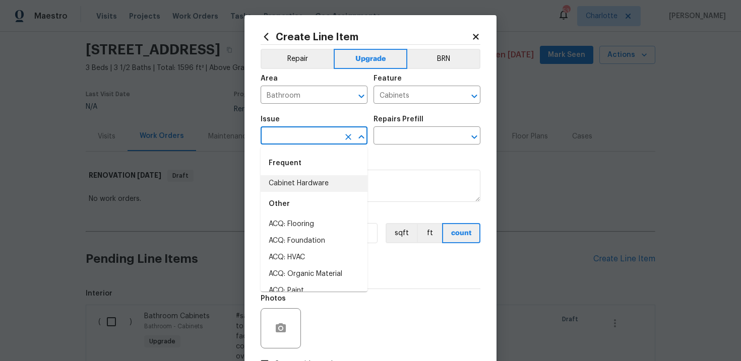
click at [311, 181] on li "Cabinet Hardware" at bounding box center [313, 183] width 107 height 17
type input "Cabinet Hardware"
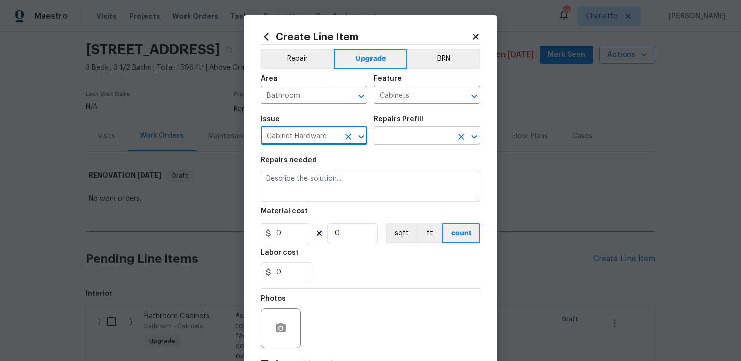
click at [412, 142] on input "text" at bounding box center [412, 137] width 79 height 16
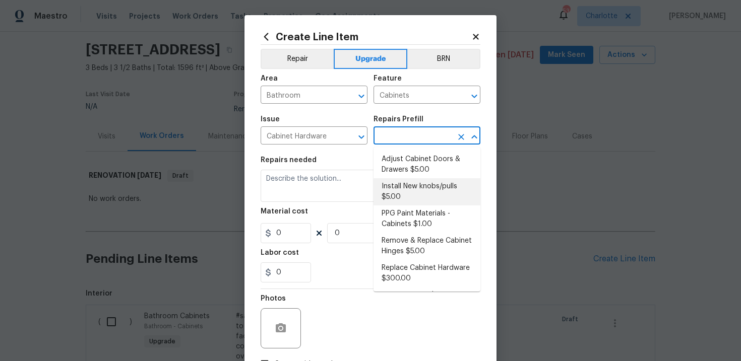
click at [415, 187] on li "Install New knobs/pulls $5.00" at bounding box center [426, 191] width 107 height 27
type input "Install New knobs/pulls $5.00"
type textarea "Remove the existing cabinet pulls/handles if present; prep and drill for new ca…"
type input "5"
type input "1"
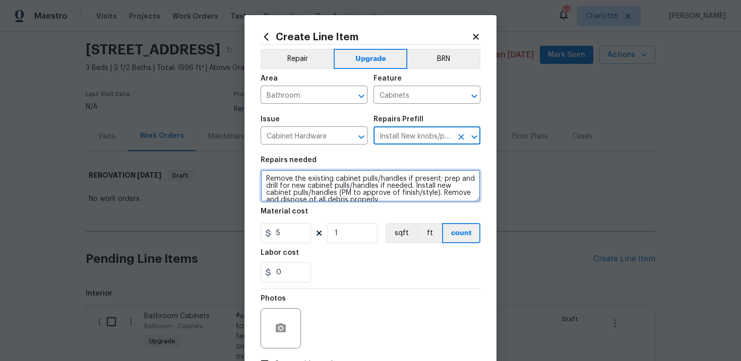
click at [266, 179] on textarea "Remove the existing cabinet pulls/handles if present; prep and drill for new ca…" at bounding box center [370, 186] width 220 height 32
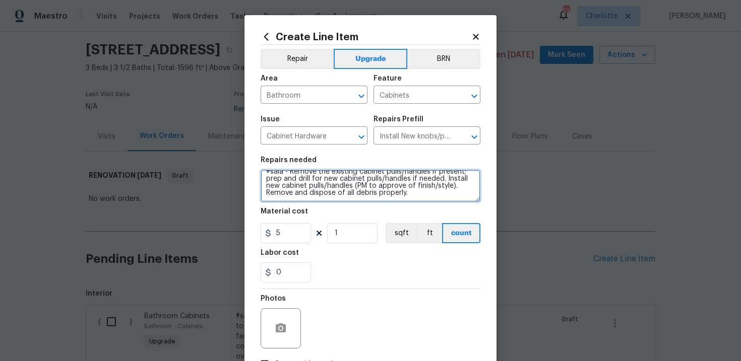
click at [432, 196] on textarea "#sala - Remove the existing cabinet pulls/handles if present; prep and drill fo…" at bounding box center [370, 186] width 220 height 32
paste textarea "All bathrooms"
type textarea "#sala - Remove the existing cabinet pulls/handles if present; prep and drill fo…"
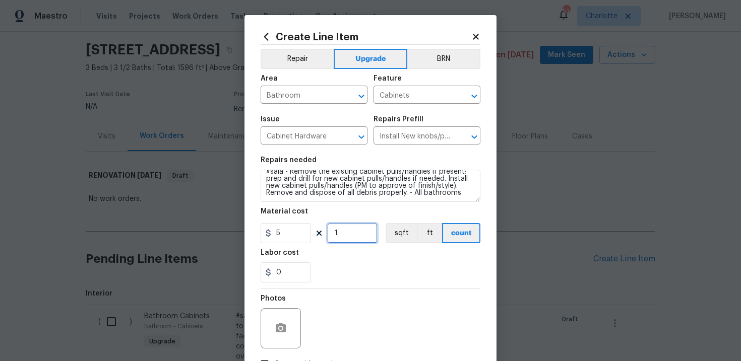
click at [362, 233] on input "1" at bounding box center [352, 233] width 50 height 20
type input "20"
click at [369, 253] on div "Labor cost" at bounding box center [370, 255] width 220 height 13
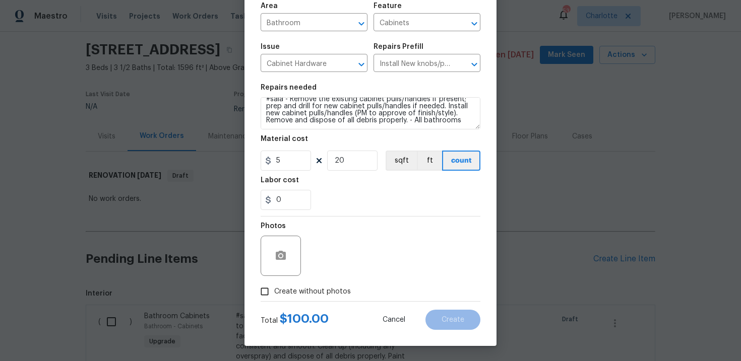
click at [310, 284] on label "Create without photos" at bounding box center [303, 291] width 96 height 19
click at [274, 284] on input "Create without photos" at bounding box center [264, 291] width 19 height 19
checkbox input "true"
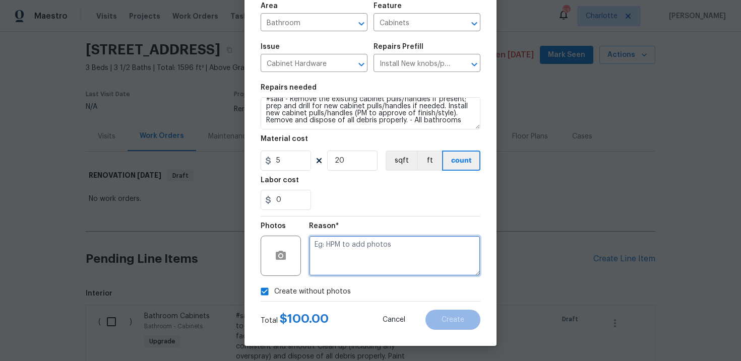
click at [338, 267] on textarea at bounding box center [394, 256] width 171 height 40
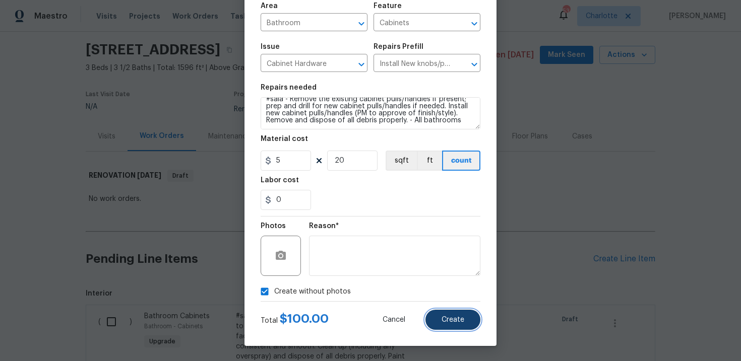
click at [446, 319] on span "Create" at bounding box center [452, 320] width 23 height 8
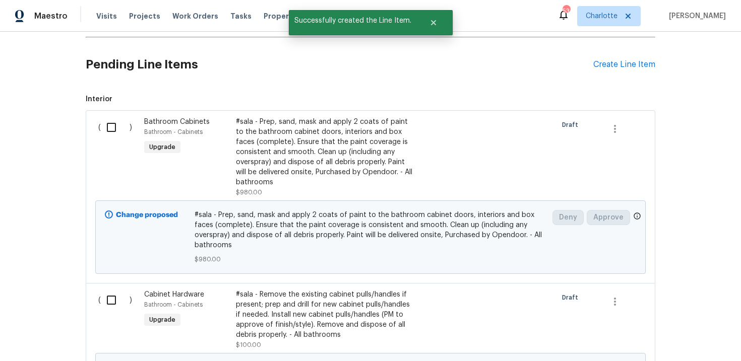
scroll to position [350, 0]
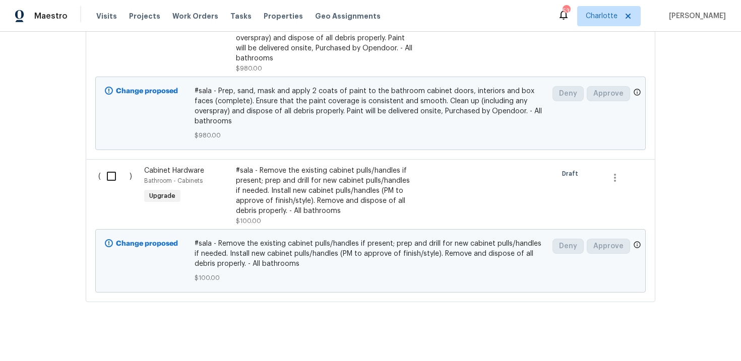
click at [361, 205] on div "#sala - Remove the existing cabinet pulls/handles if present; prep and drill fo…" at bounding box center [324, 191] width 177 height 50
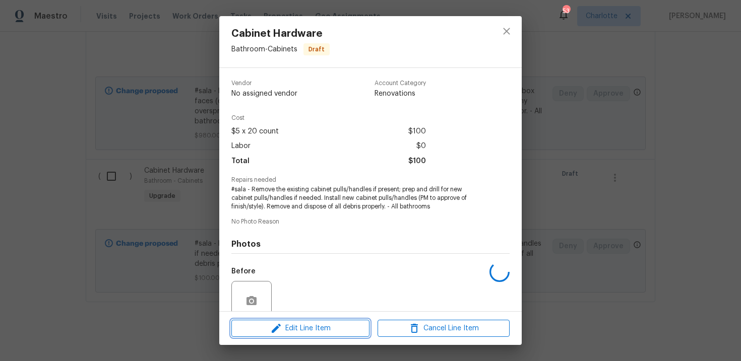
click at [330, 321] on button "Edit Line Item" at bounding box center [300, 329] width 138 height 18
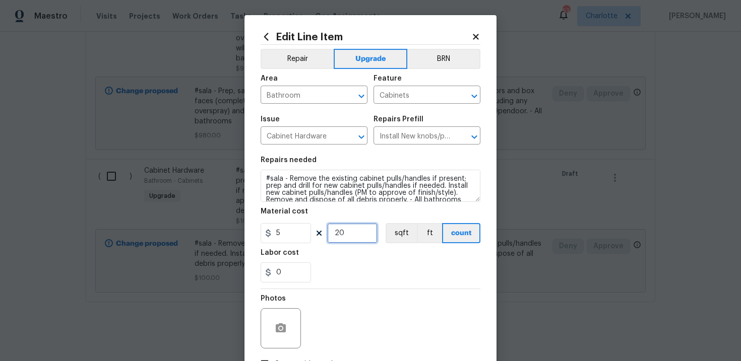
click at [340, 231] on input "20" at bounding box center [352, 233] width 50 height 20
type input "30"
click at [375, 269] on div "0" at bounding box center [370, 272] width 220 height 20
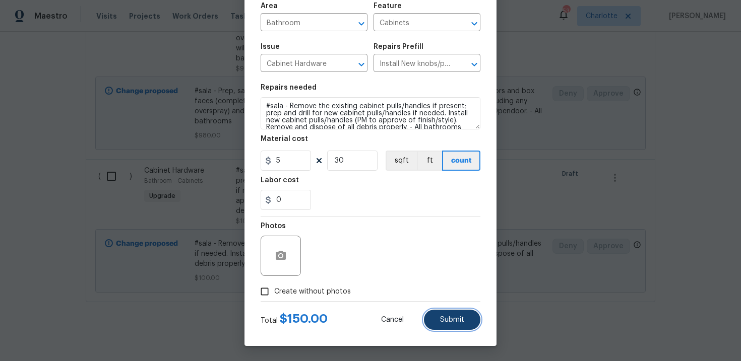
click at [435, 320] on button "Submit" at bounding box center [452, 320] width 56 height 20
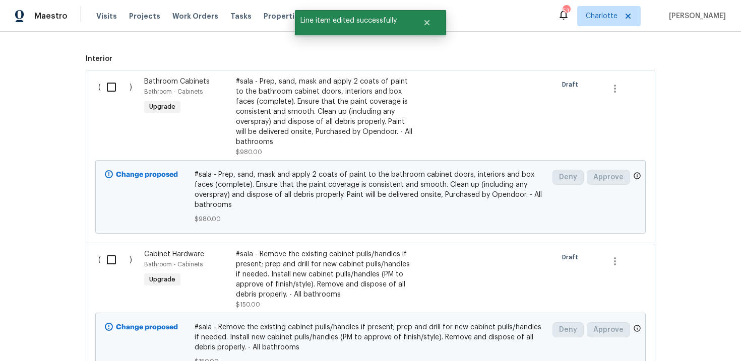
scroll to position [263, 0]
